Goal: Information Seeking & Learning: Learn about a topic

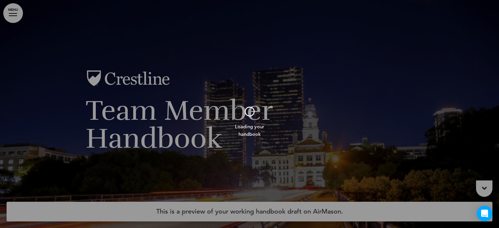
click at [10, 10] on div at bounding box center [249, 114] width 499 height 228
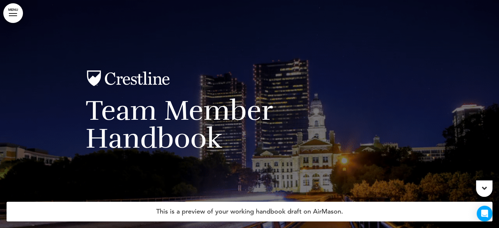
click at [14, 13] on div at bounding box center [13, 13] width 8 height 1
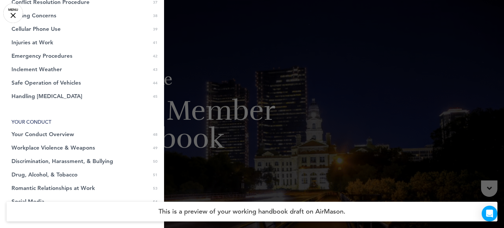
scroll to position [525, 0]
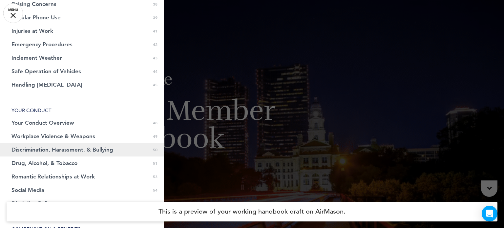
click at [98, 151] on span "Discrimination, Harassment, & Bullying" at bounding box center [62, 150] width 102 height 6
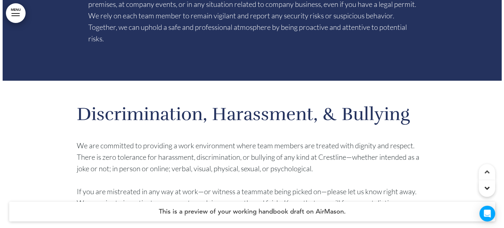
scroll to position [12747, 0]
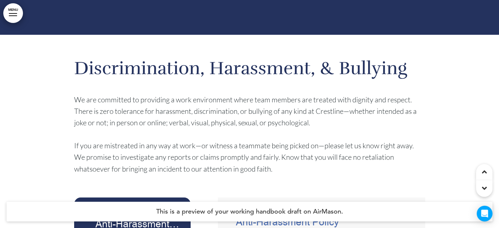
click at [14, 14] on link "MENU" at bounding box center [13, 13] width 20 height 20
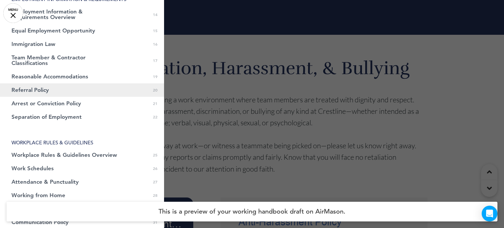
scroll to position [182, 0]
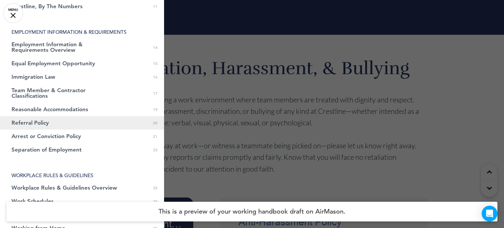
click at [100, 62] on link "Equal Employment Opportunity 0 15" at bounding box center [82, 63] width 164 height 13
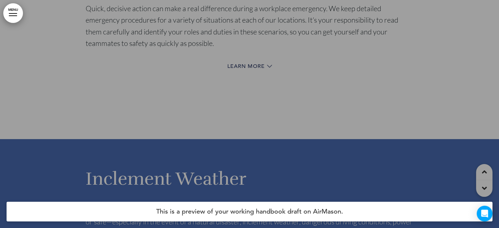
scroll to position [4105, 0]
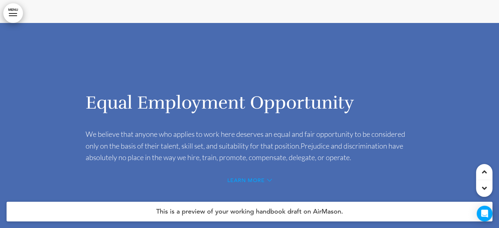
click at [261, 178] on span "Learn more" at bounding box center [245, 180] width 37 height 5
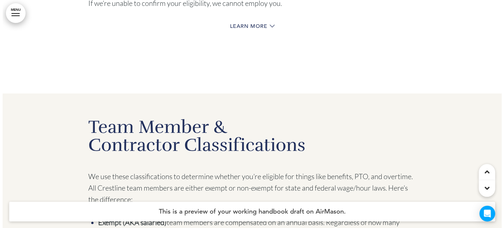
scroll to position [4531, 0]
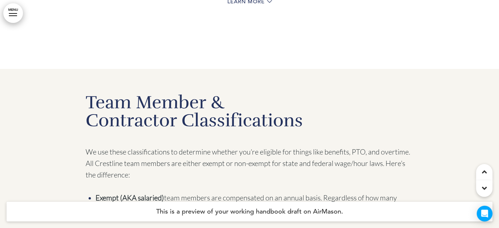
click at [14, 15] on link "MENU" at bounding box center [13, 13] width 20 height 20
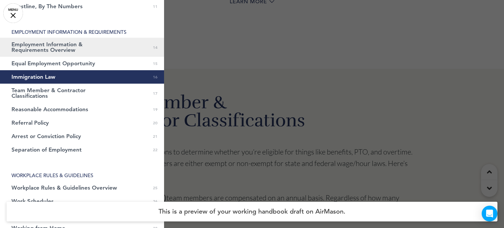
click at [76, 46] on span "Employment Information & Requirements Overview" at bounding box center [65, 47] width 108 height 11
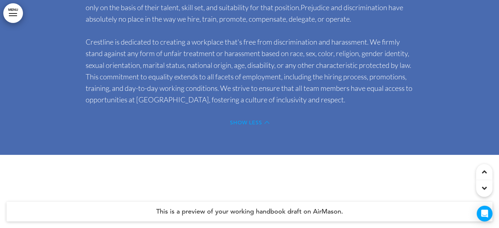
click at [259, 120] on span "Show less" at bounding box center [246, 122] width 32 height 5
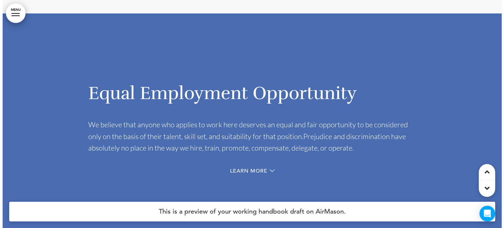
scroll to position [4113, 0]
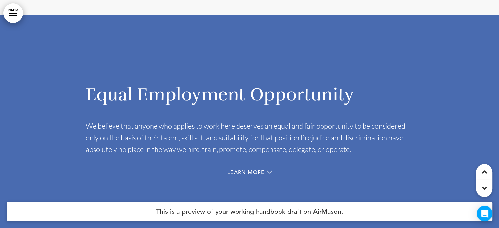
click at [16, 12] on link "MENU" at bounding box center [13, 13] width 20 height 20
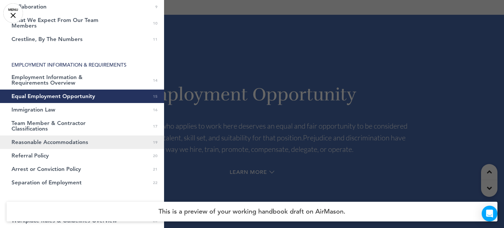
scroll to position [116, 0]
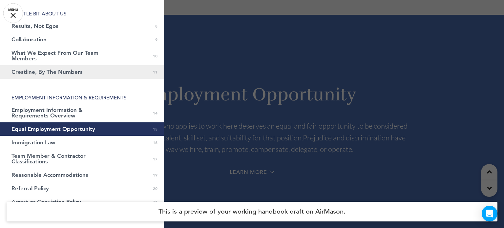
click at [80, 73] on span "Crestline, By The Numbers" at bounding box center [46, 72] width 71 height 6
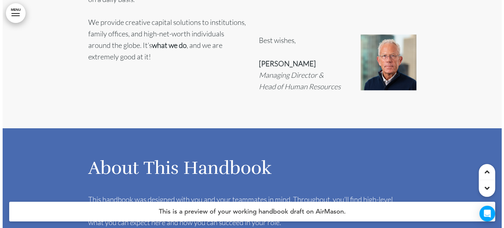
scroll to position [586, 0]
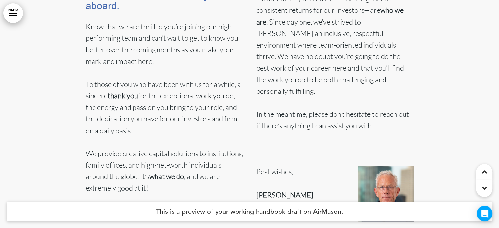
click at [13, 13] on div at bounding box center [13, 13] width 8 height 1
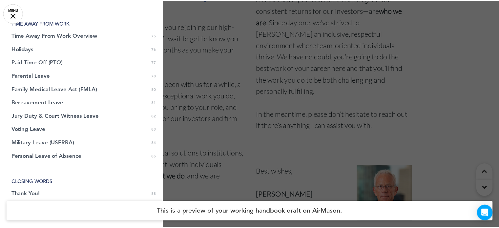
scroll to position [970, 0]
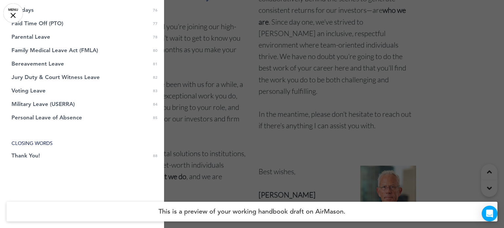
click at [198, 14] on div at bounding box center [252, 114] width 504 height 228
